Goal: Task Accomplishment & Management: Manage account settings

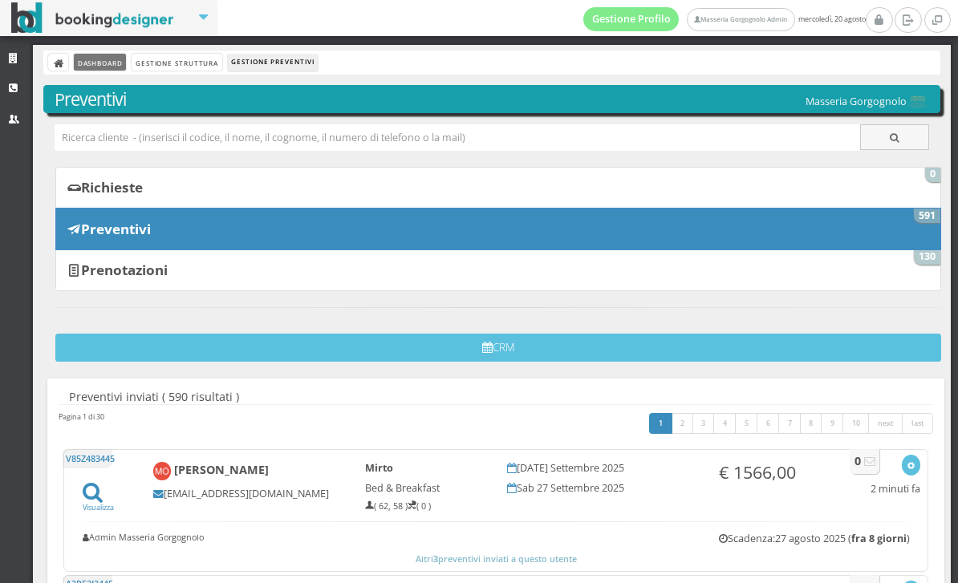
click at [77, 67] on link "Dashboard" at bounding box center [100, 62] width 52 height 17
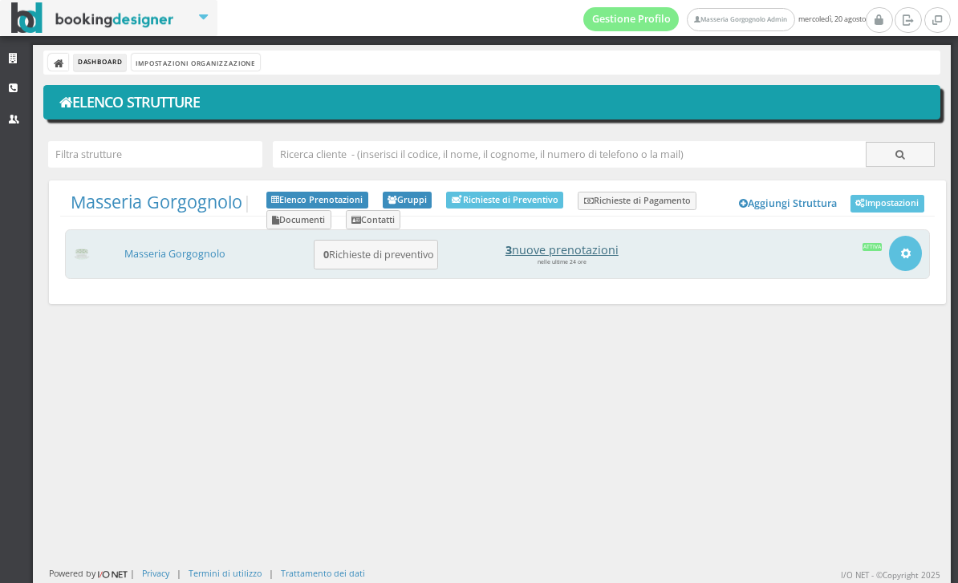
click at [603, 247] on h4 "3 nuove prenotazioni" at bounding box center [561, 250] width 223 height 14
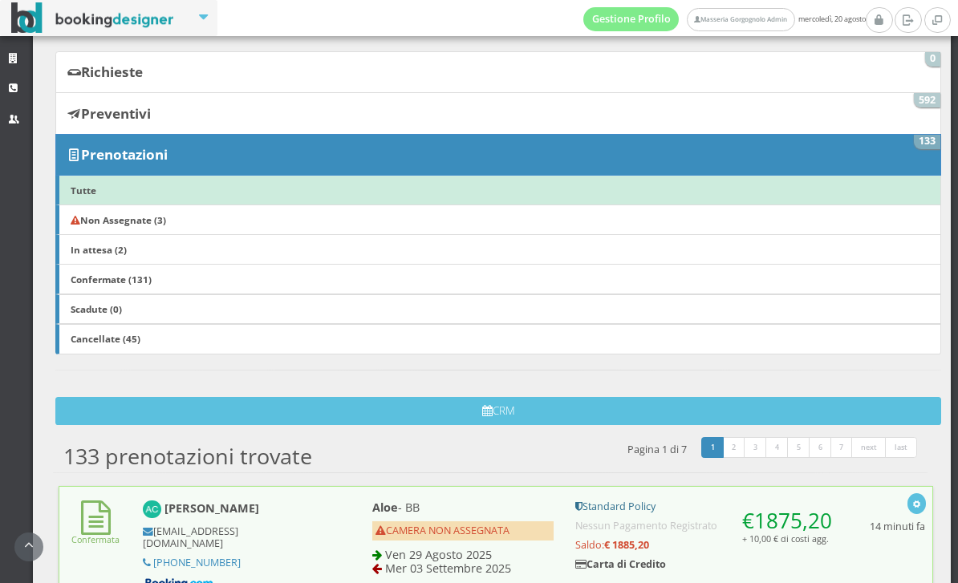
scroll to position [126, 0]
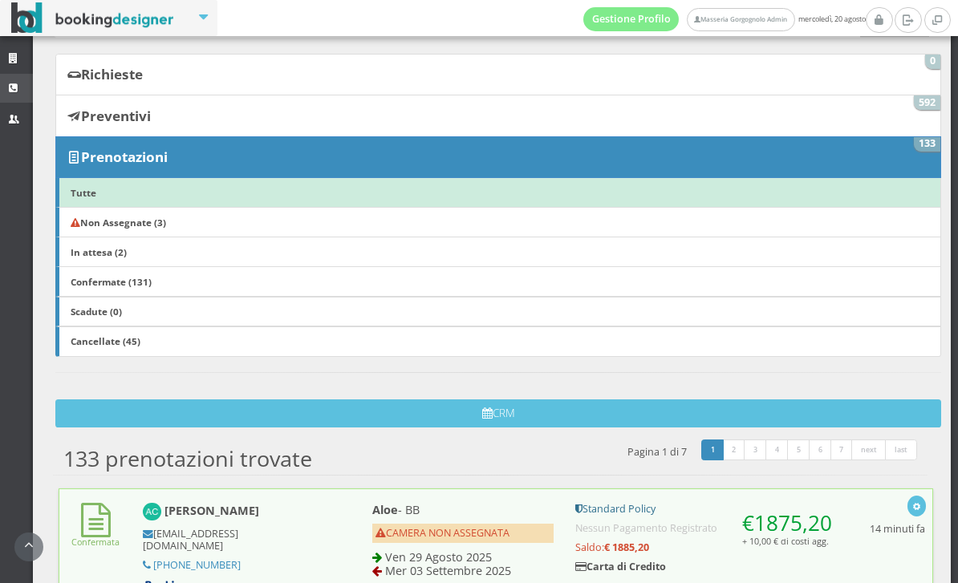
click at [19, 89] on icon at bounding box center [15, 88] width 13 height 10
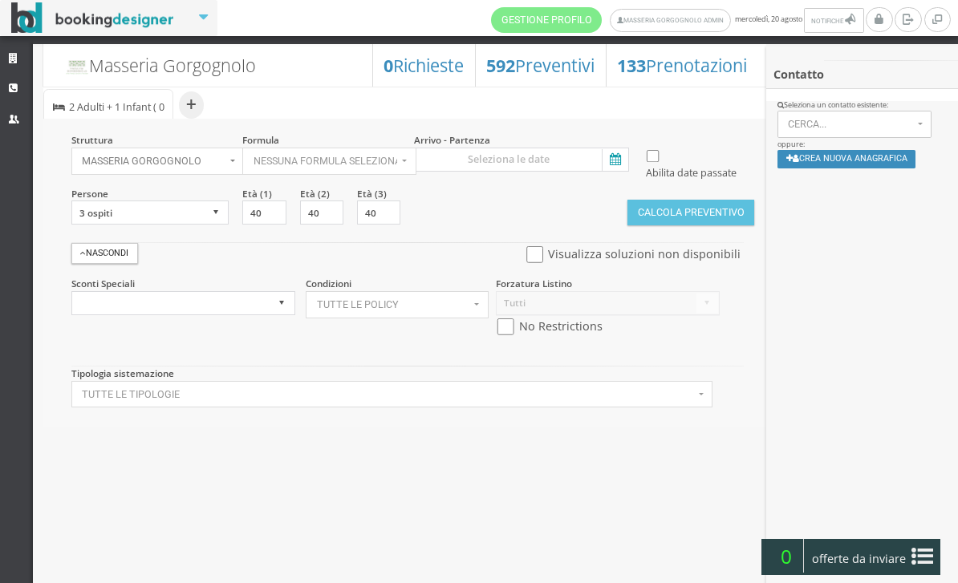
select select
click at [25, 79] on link "CRM" at bounding box center [16, 88] width 33 height 29
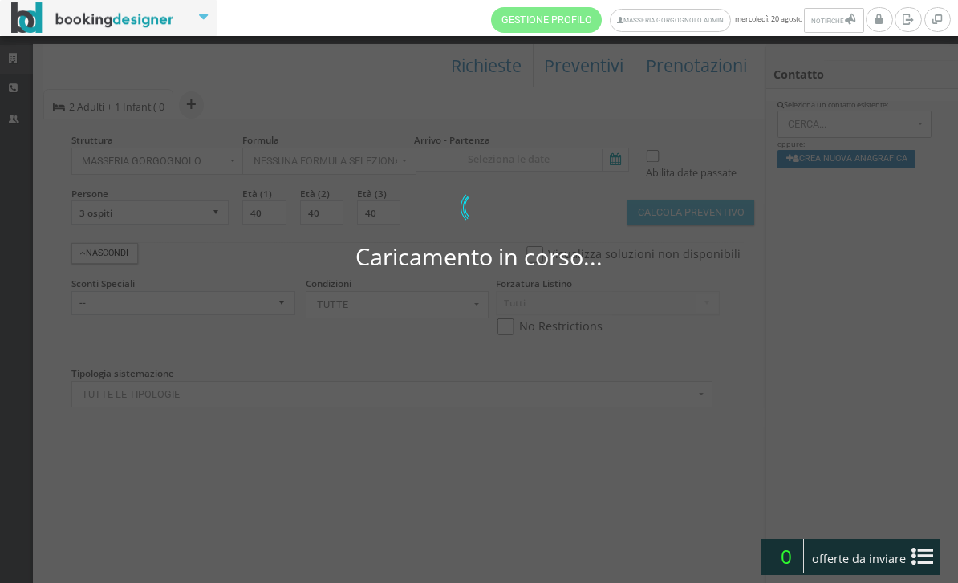
select select
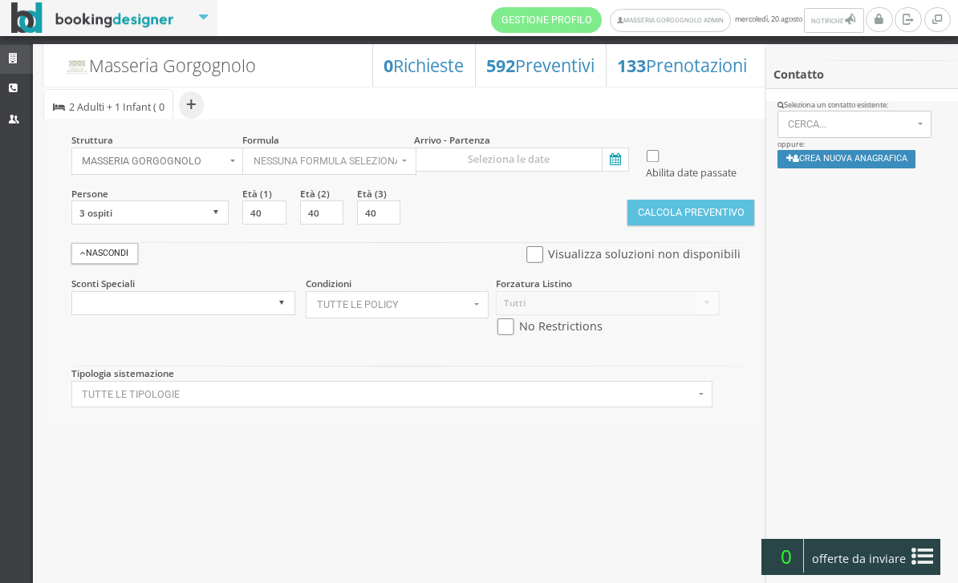
click at [17, 47] on link "Strutture" at bounding box center [16, 59] width 33 height 29
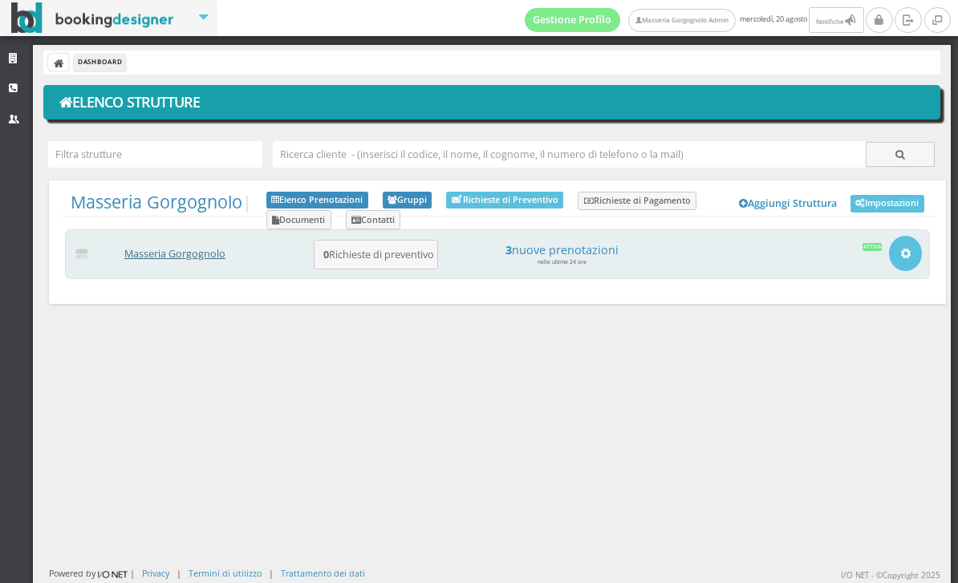
click at [215, 251] on link "Masseria Gorgognolo" at bounding box center [174, 254] width 101 height 14
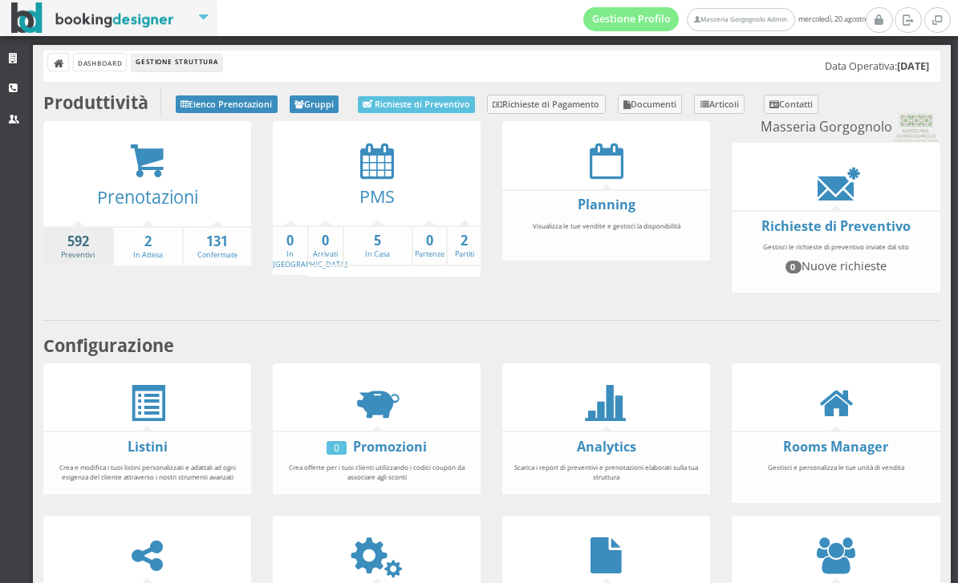
click at [92, 258] on link "592 Preventivi" at bounding box center [77, 247] width 69 height 28
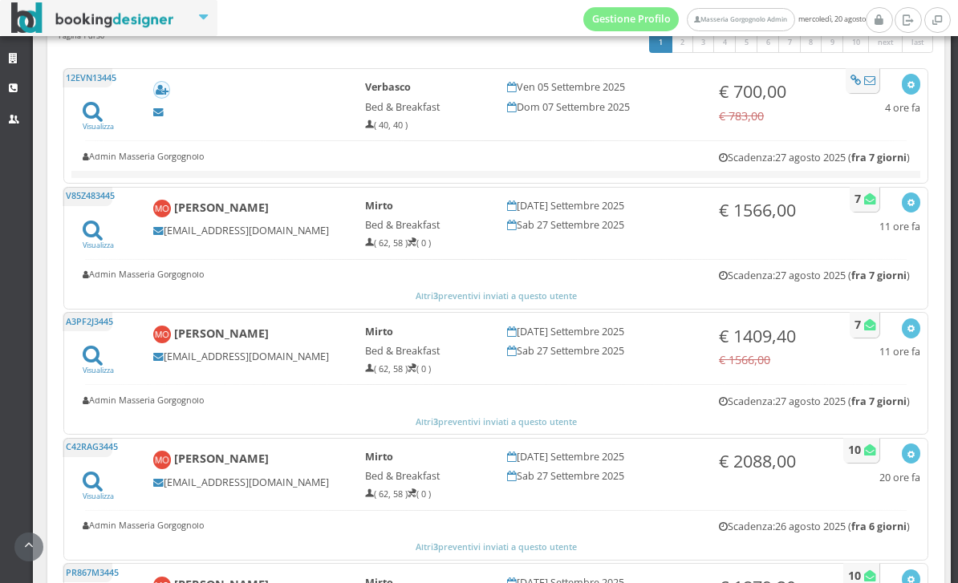
scroll to position [471, 0]
